Goal: Information Seeking & Learning: Compare options

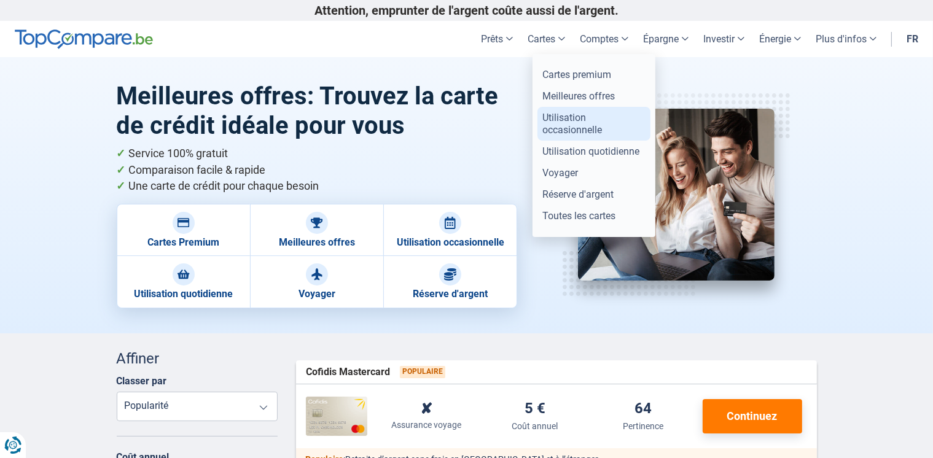
click at [573, 131] on link "Utilisation occasionnelle" at bounding box center [593, 123] width 113 height 33
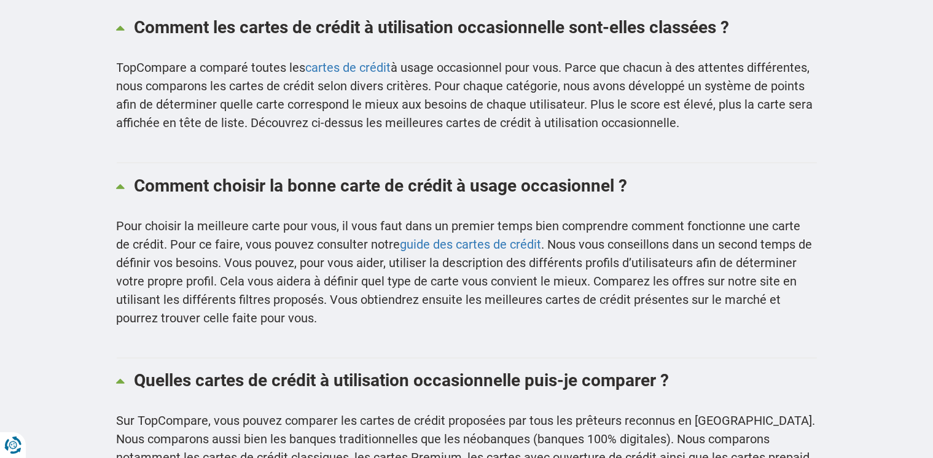
scroll to position [1965, 0]
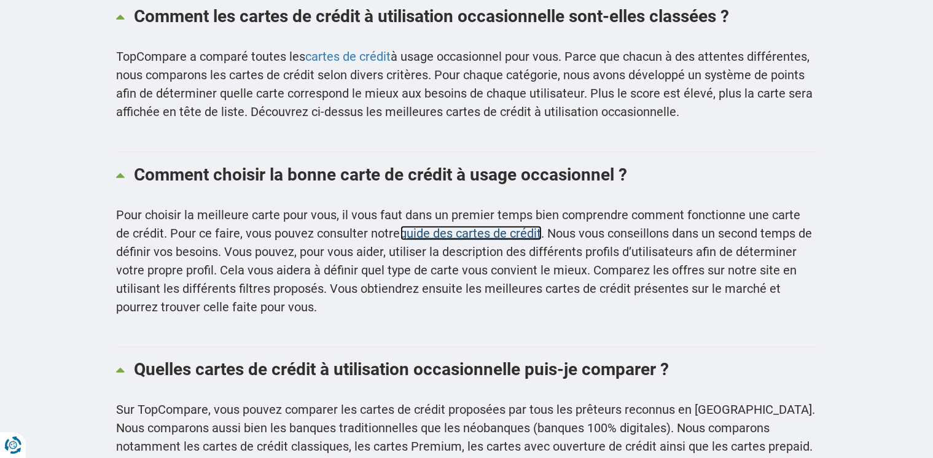
click at [457, 236] on link "guide des cartes de crédit" at bounding box center [470, 233] width 141 height 15
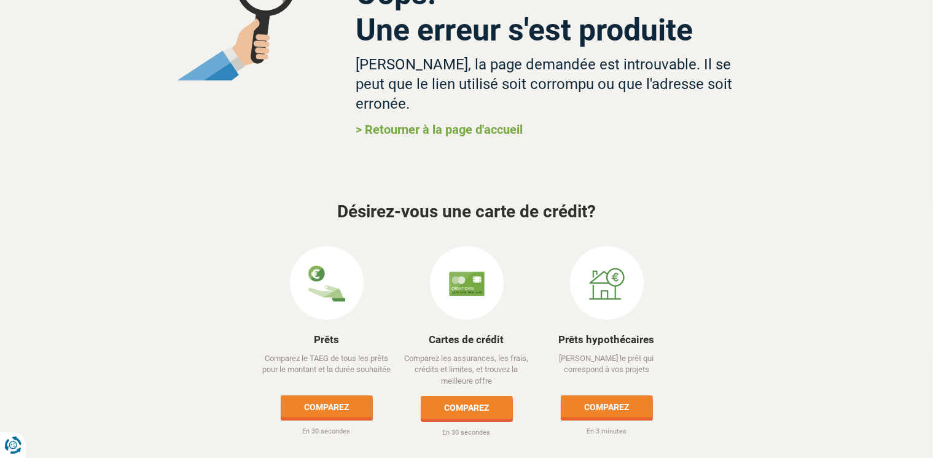
scroll to position [115, 0]
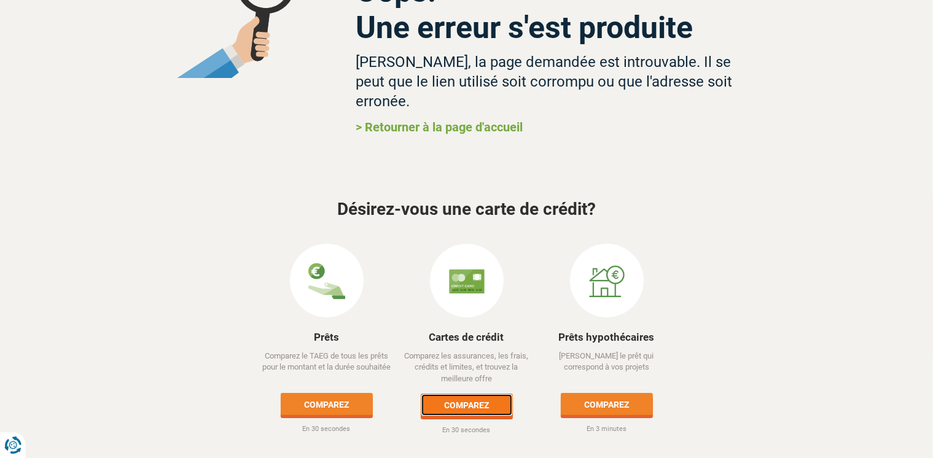
click at [489, 394] on link "Comparez" at bounding box center [467, 405] width 92 height 22
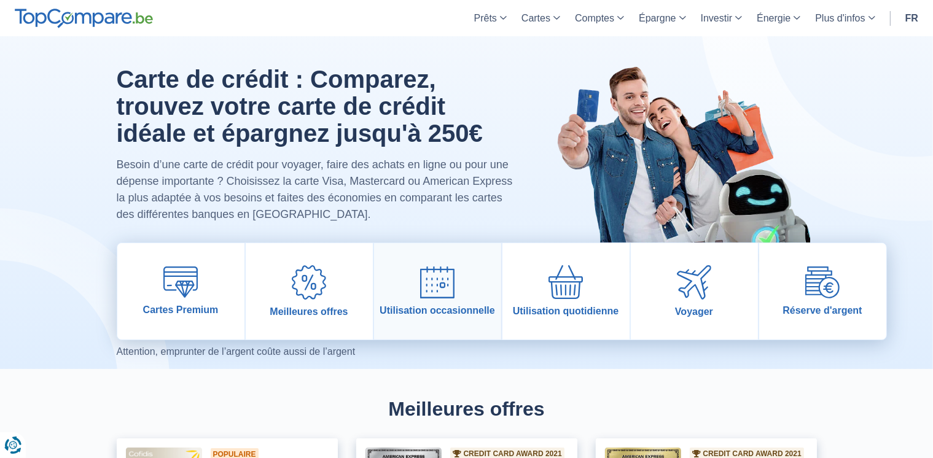
click at [443, 313] on span "Utilisation occasionnelle" at bounding box center [437, 311] width 115 height 12
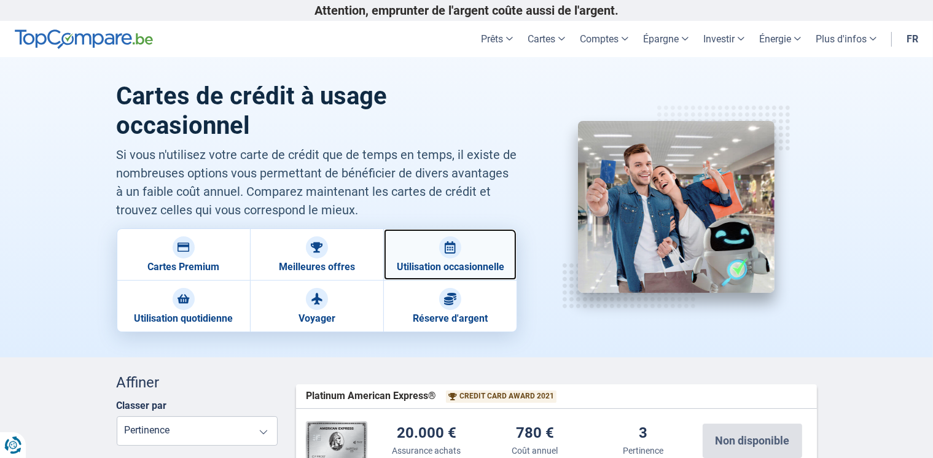
click at [449, 270] on link "Utilisation occasionnelle" at bounding box center [449, 254] width 133 height 52
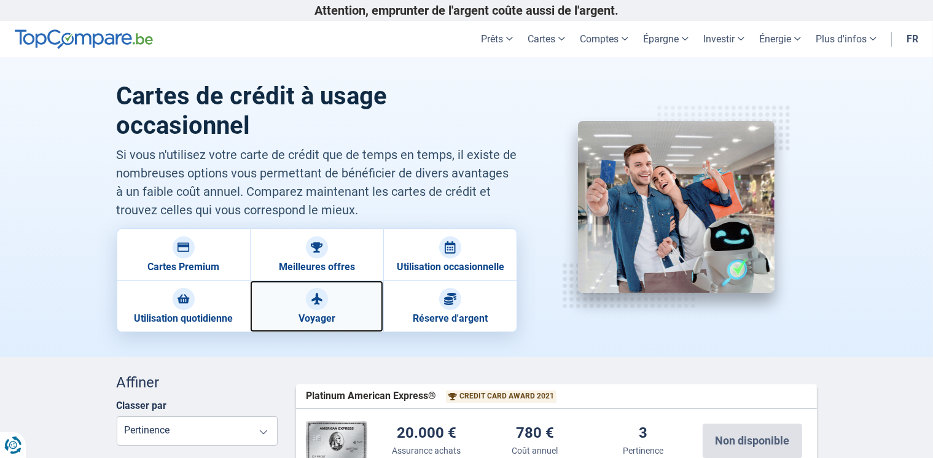
click at [331, 305] on link "Voyager" at bounding box center [316, 307] width 133 height 52
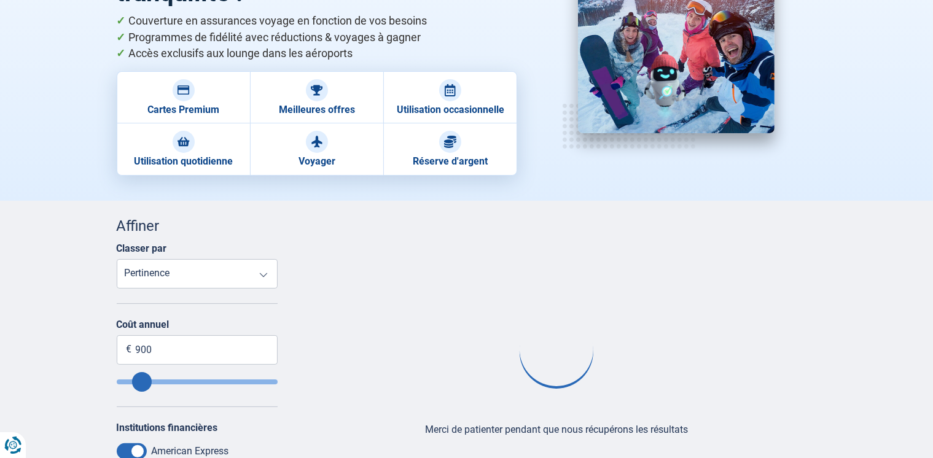
scroll to position [246, 0]
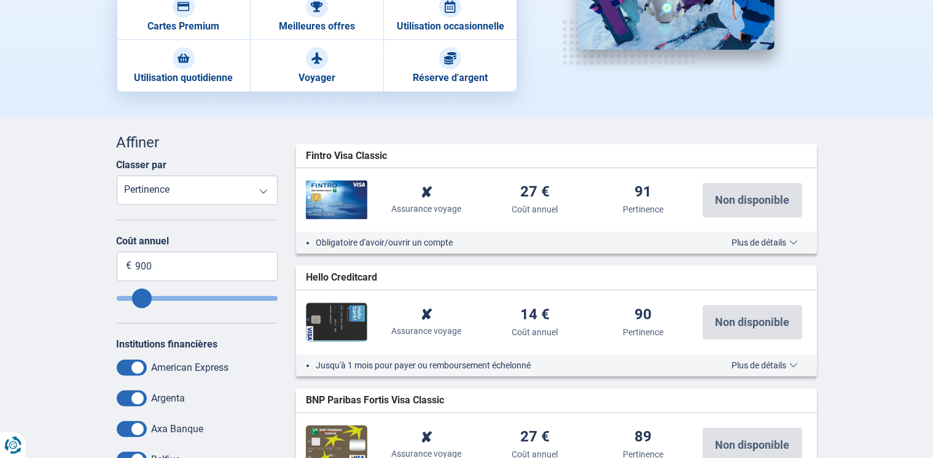
click at [766, 244] on span "Plus de détails" at bounding box center [765, 242] width 66 height 9
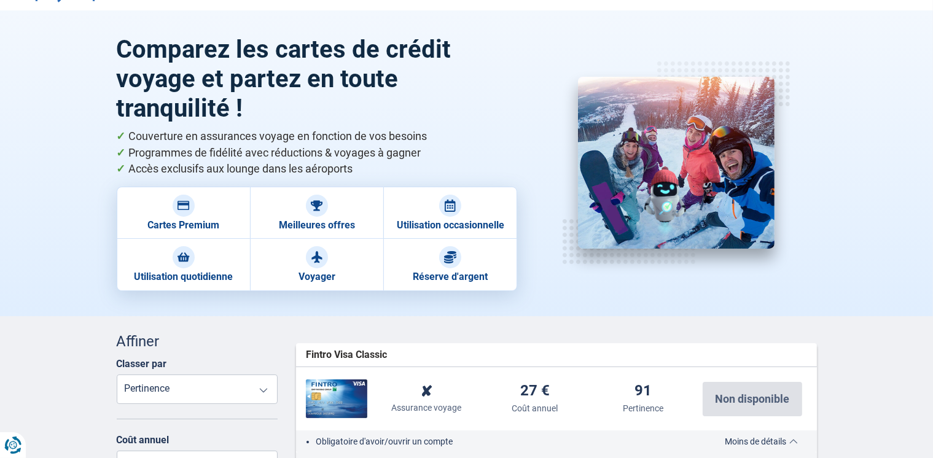
scroll to position [0, 0]
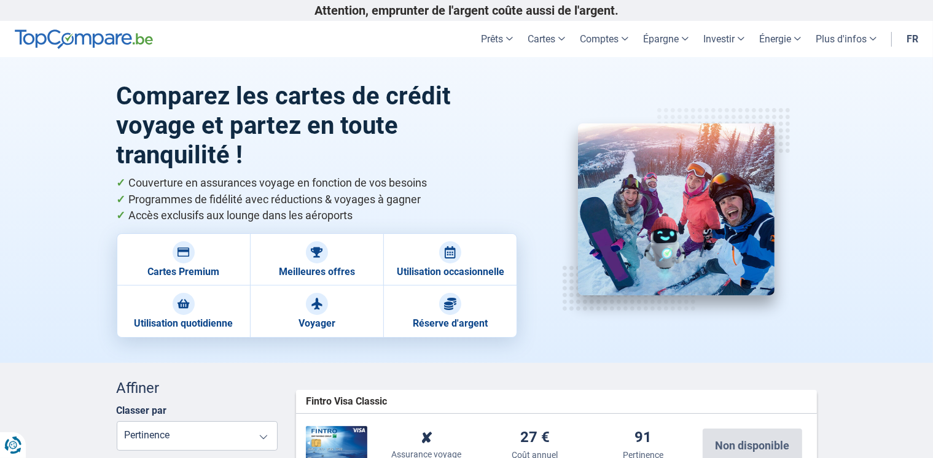
click at [913, 40] on link "fr" at bounding box center [912, 39] width 26 height 36
click at [911, 39] on link "fr" at bounding box center [912, 39] width 26 height 36
click at [910, 37] on link "fr" at bounding box center [912, 39] width 26 height 36
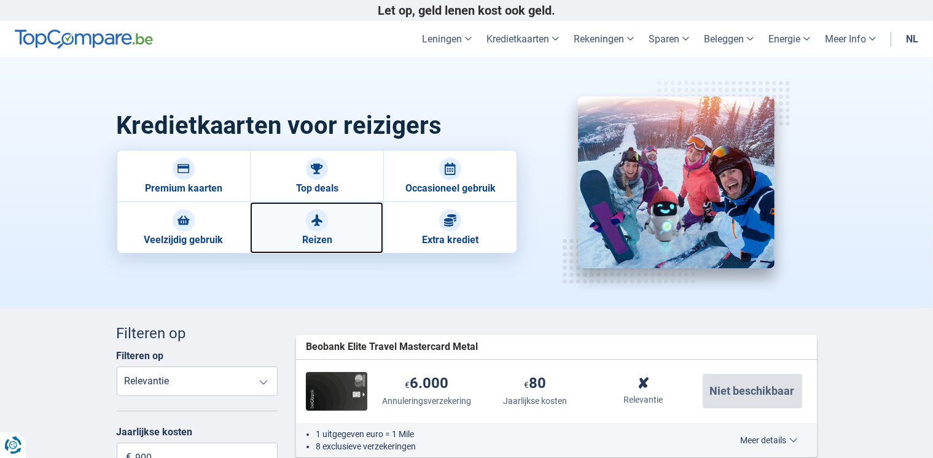
click at [325, 212] on link "Reizen" at bounding box center [316, 228] width 133 height 52
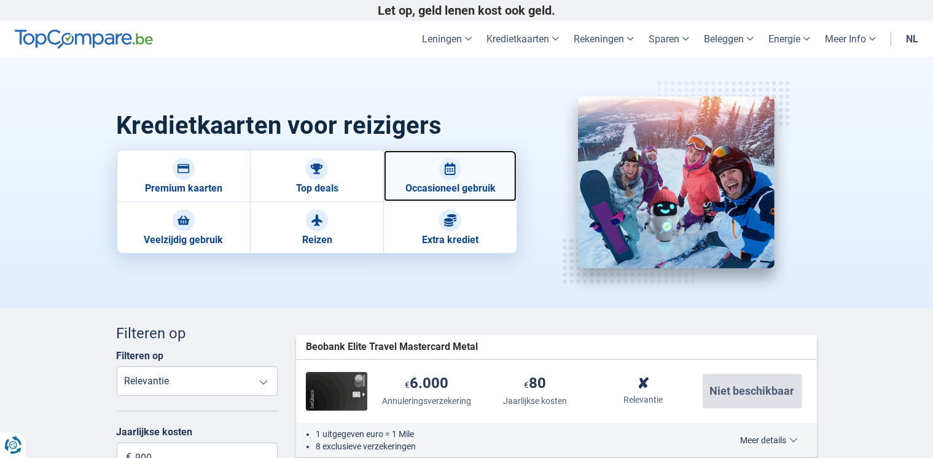
click at [443, 170] on div at bounding box center [450, 169] width 22 height 22
